Goal: Task Accomplishment & Management: Manage account settings

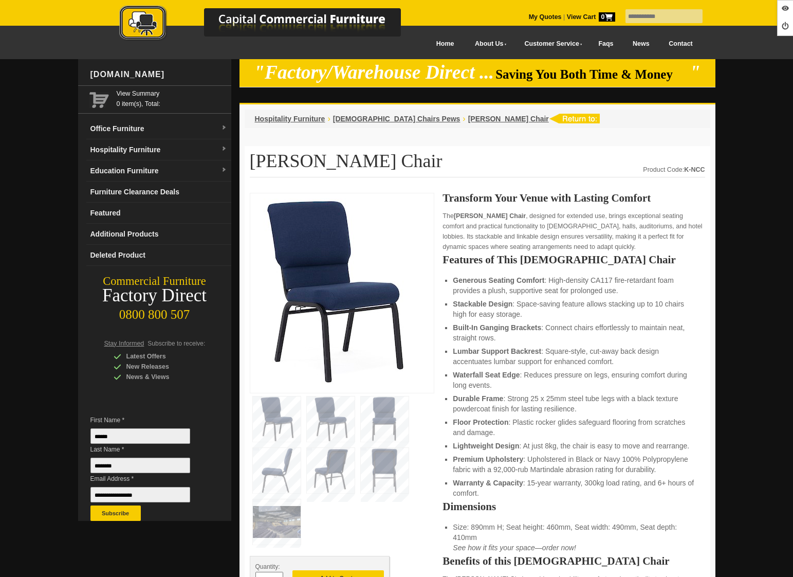
click at [532, 13] on link "My Quotes" at bounding box center [545, 16] width 33 height 7
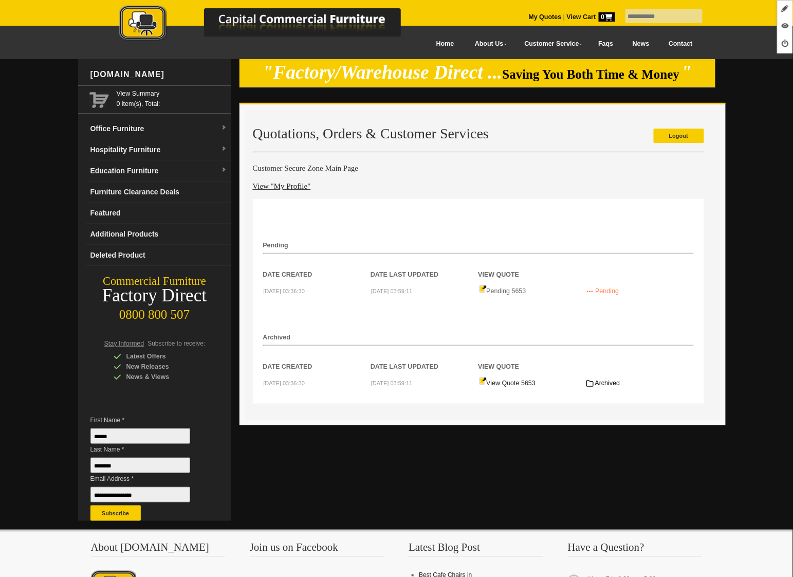
click at [674, 131] on link "Logout" at bounding box center [679, 136] width 50 height 14
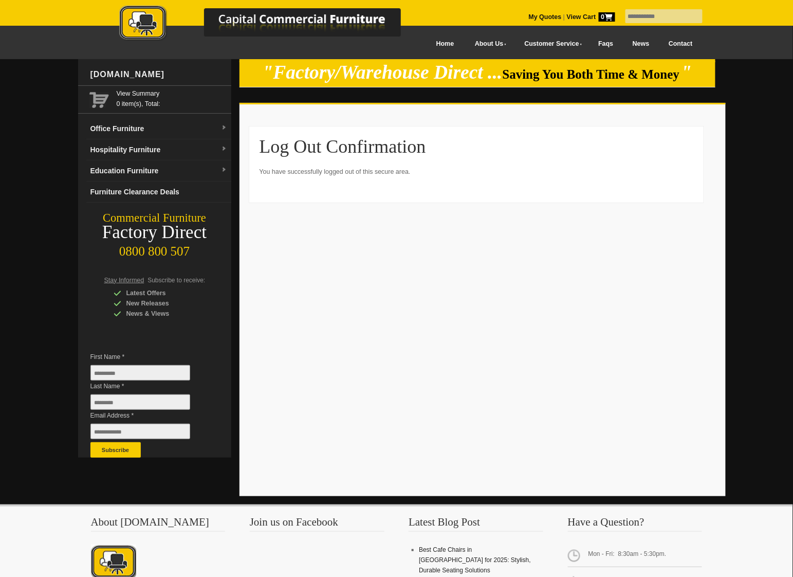
click at [538, 16] on link "My Quotes" at bounding box center [545, 16] width 33 height 7
